Goal: Task Accomplishment & Management: Use online tool/utility

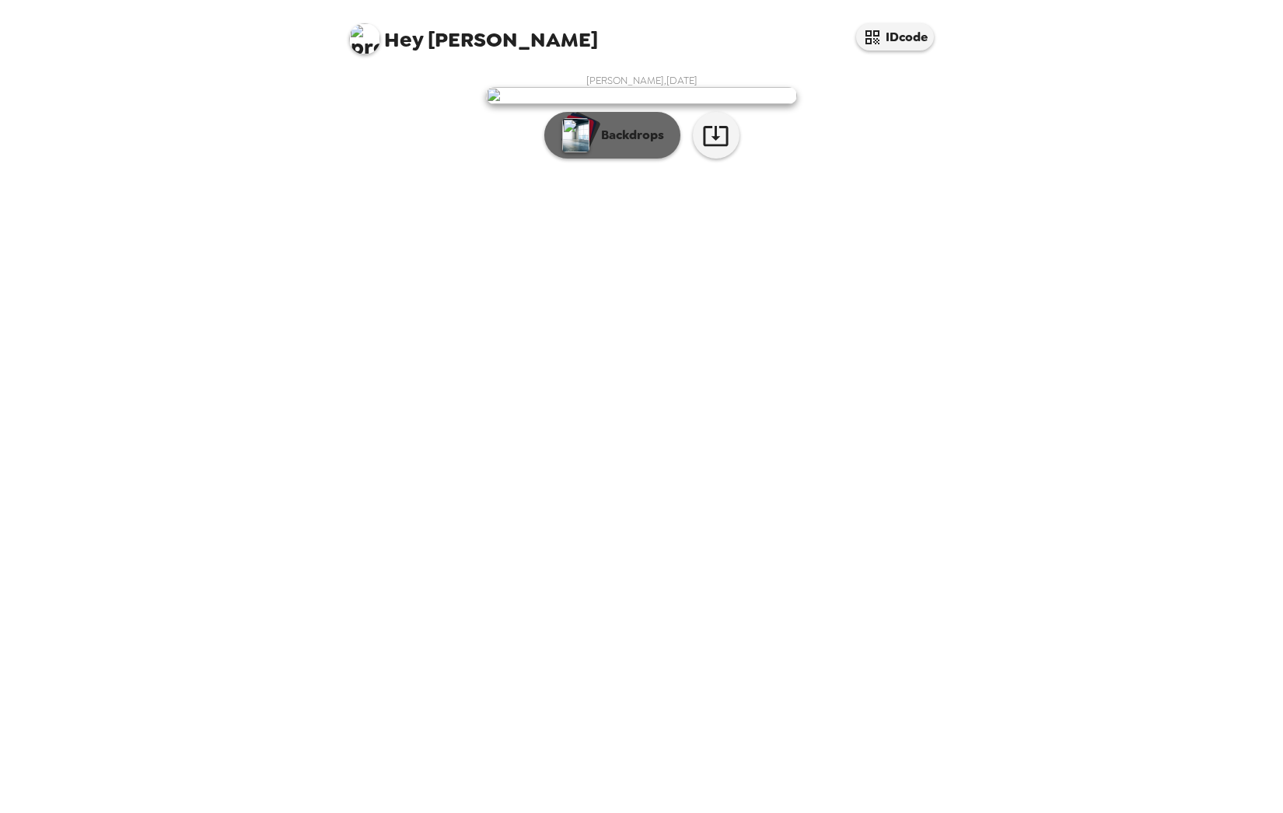
click at [675, 159] on button "Backdrops" at bounding box center [612, 135] width 136 height 47
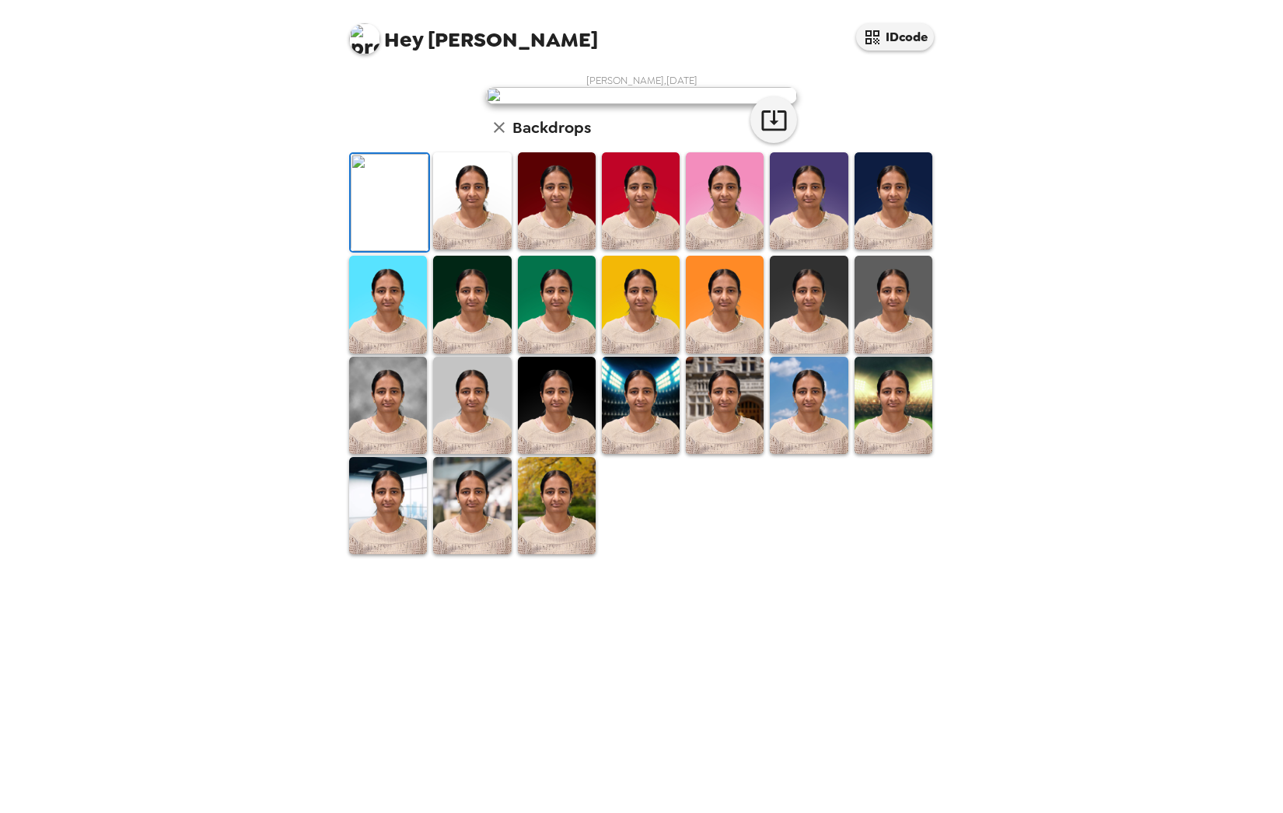
scroll to position [130, 0]
click at [888, 353] on img at bounding box center [893, 304] width 78 height 97
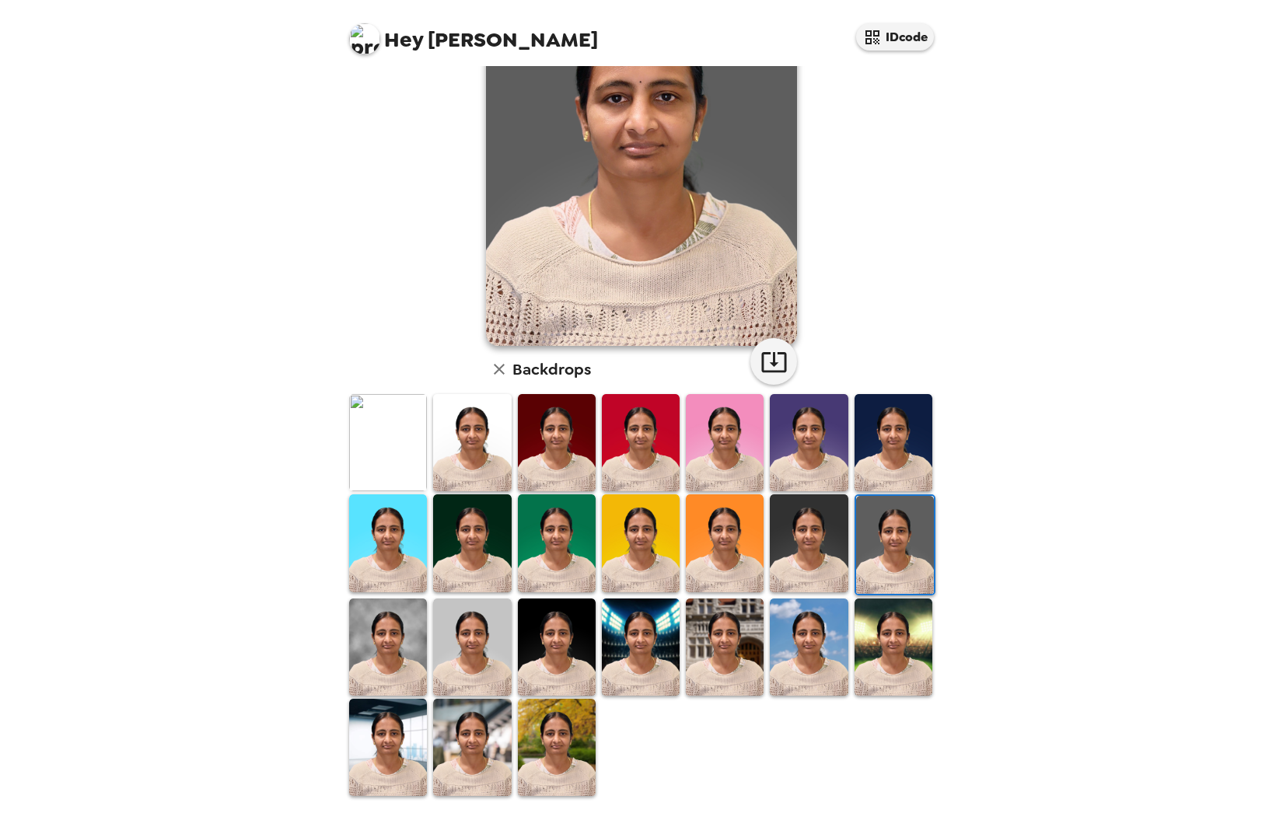
click at [413, 755] on img at bounding box center [388, 747] width 78 height 97
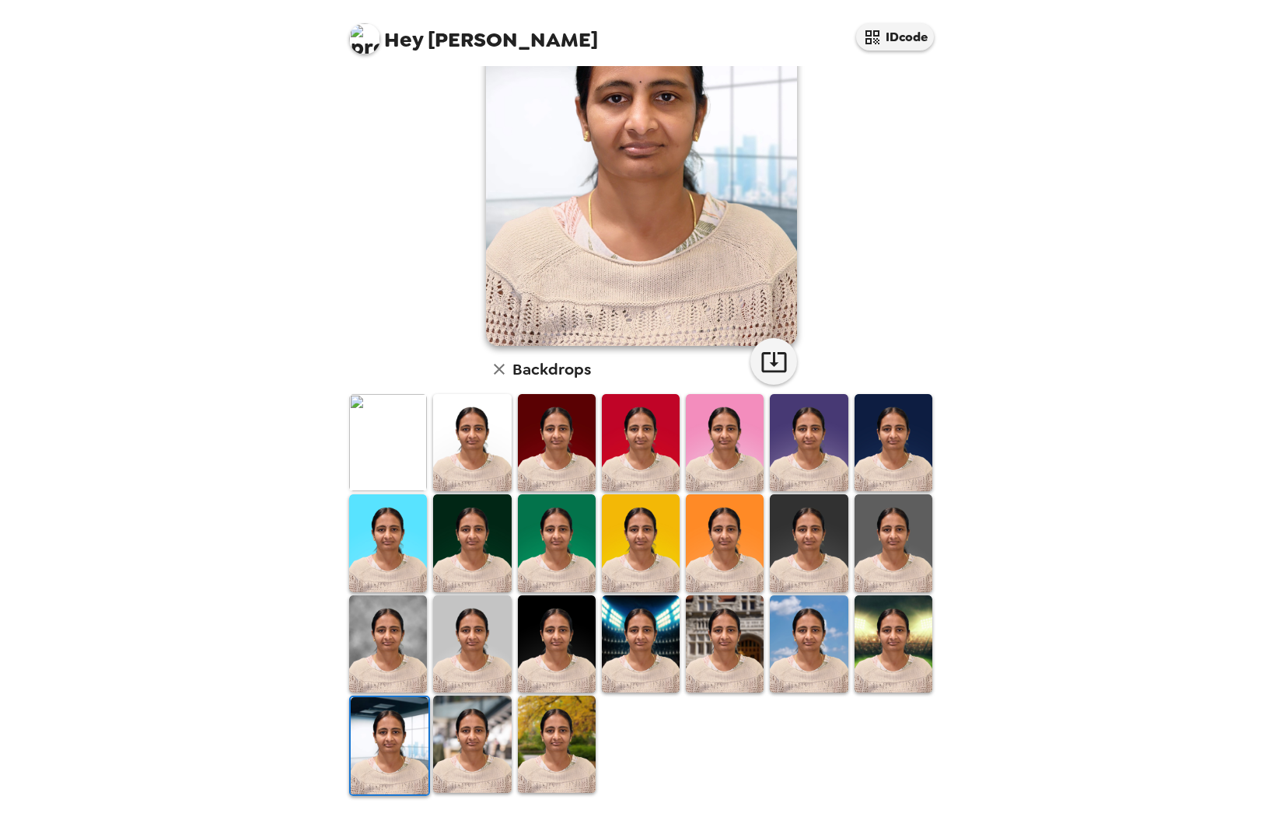
click at [549, 754] on img at bounding box center [557, 744] width 78 height 97
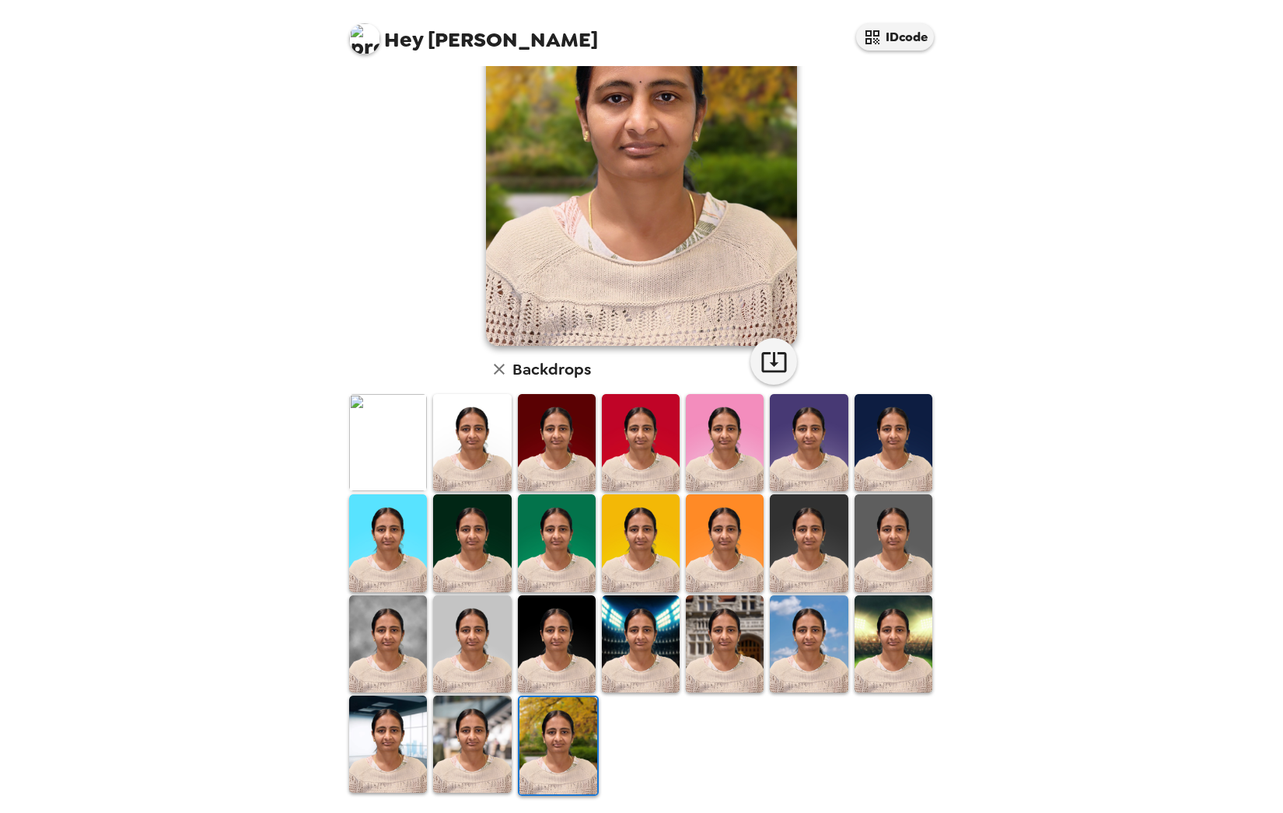
click at [854, 546] on img at bounding box center [893, 542] width 78 height 97
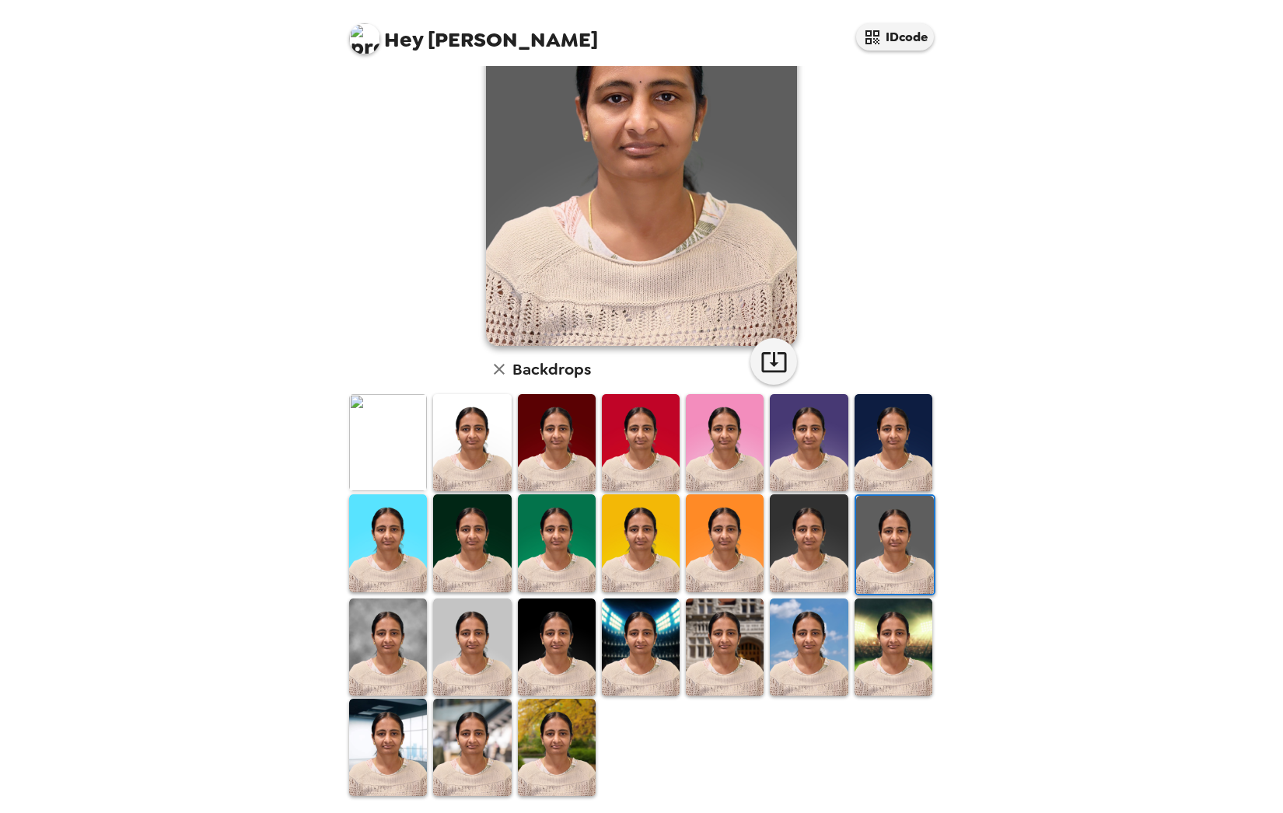
click at [406, 758] on img at bounding box center [388, 747] width 78 height 97
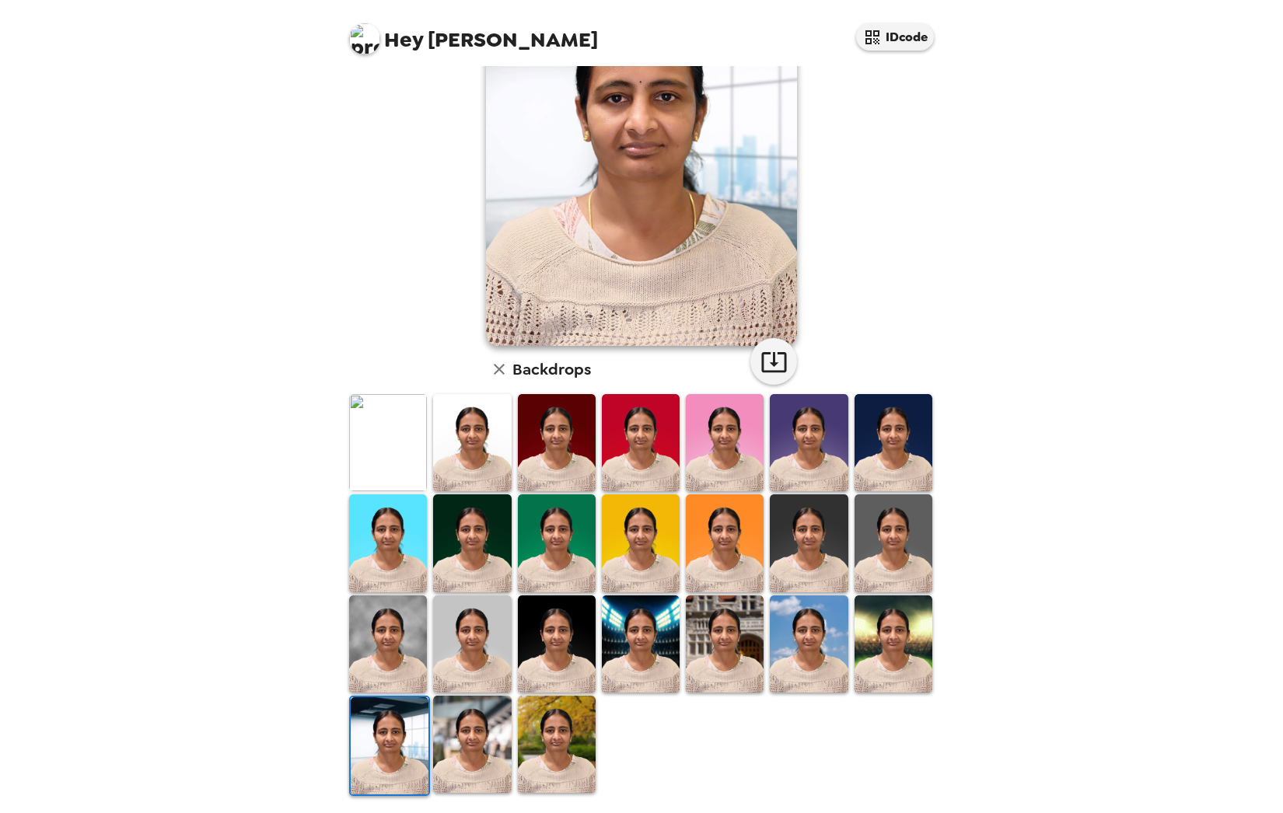
click at [542, 749] on img at bounding box center [557, 744] width 78 height 97
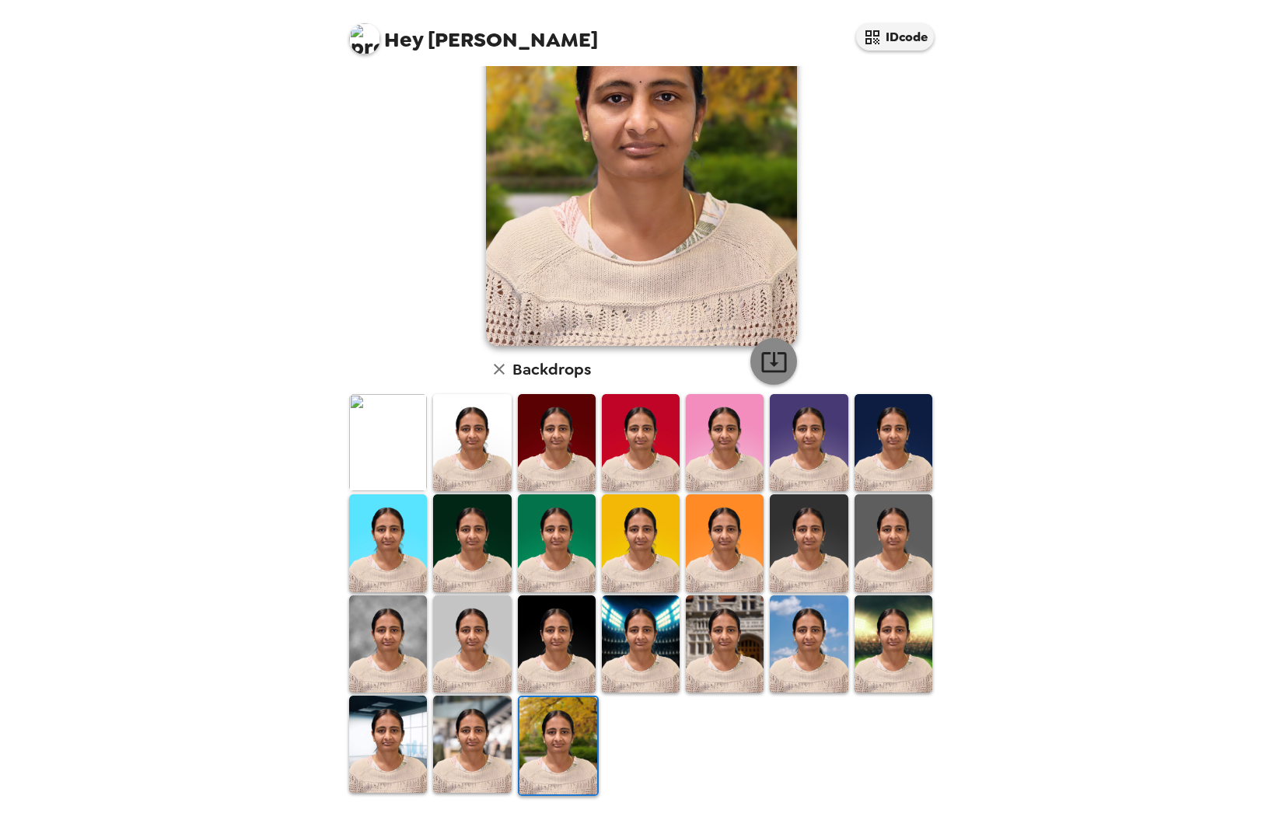
click at [766, 366] on icon "button" at bounding box center [773, 361] width 27 height 27
click at [414, 752] on img at bounding box center [388, 744] width 78 height 97
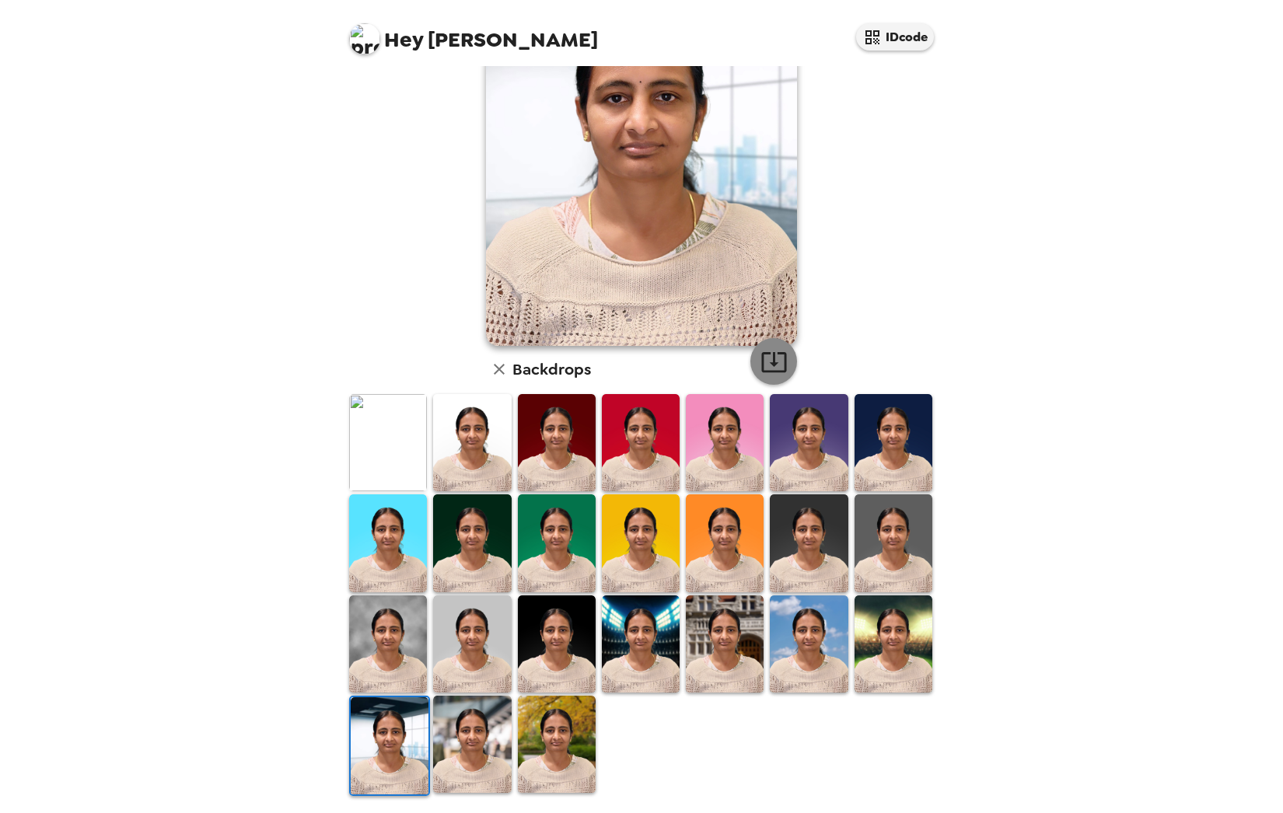
click at [776, 376] on button "button" at bounding box center [773, 361] width 47 height 47
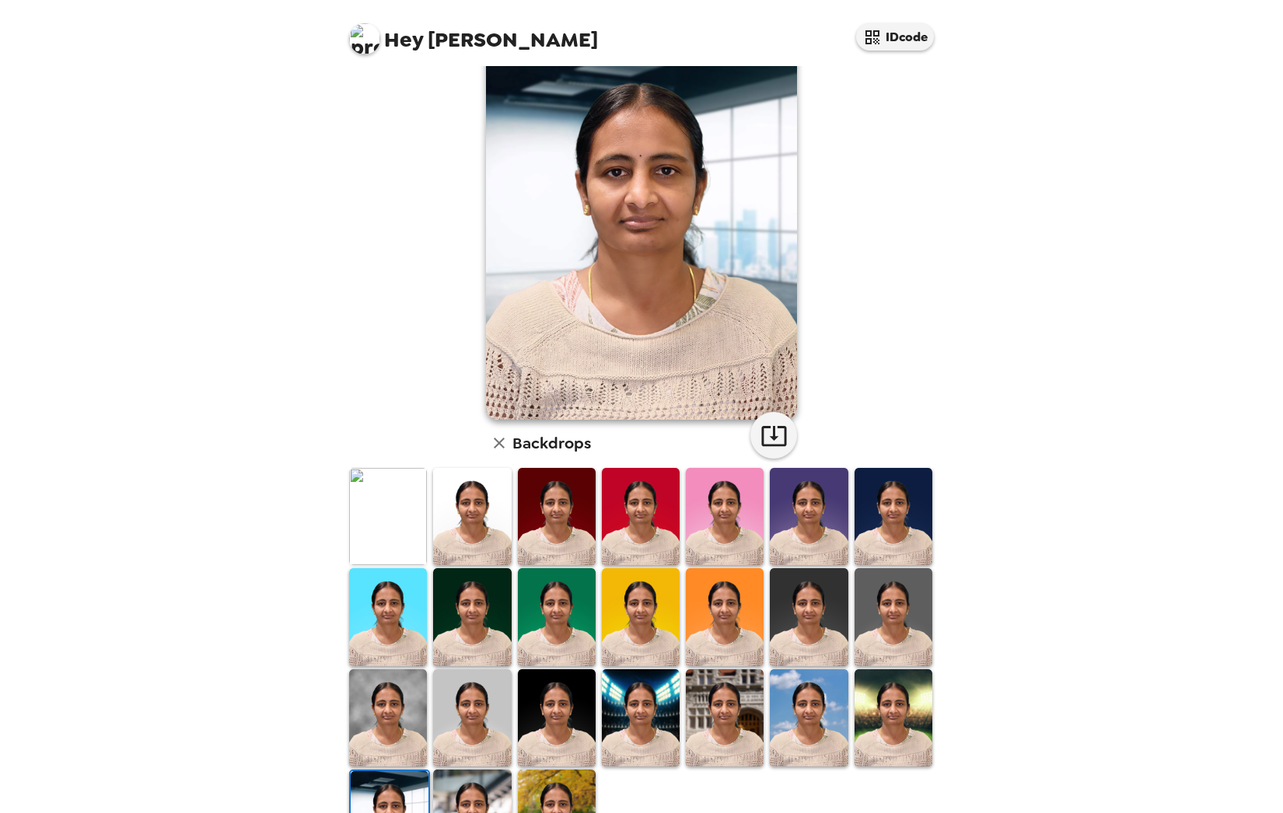
scroll to position [0, 0]
